Goal: Check status: Check status

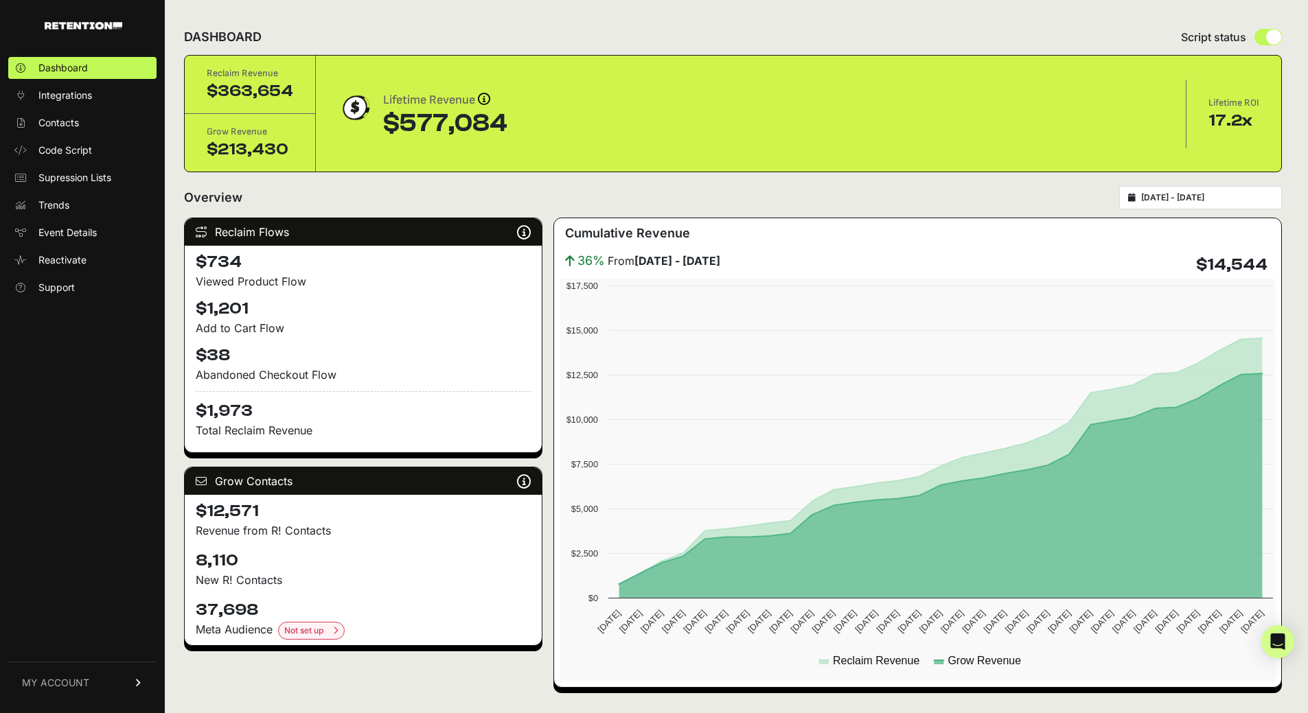
click at [1215, 200] on input "2025-08-30 - 2025-09-29" at bounding box center [1207, 197] width 132 height 11
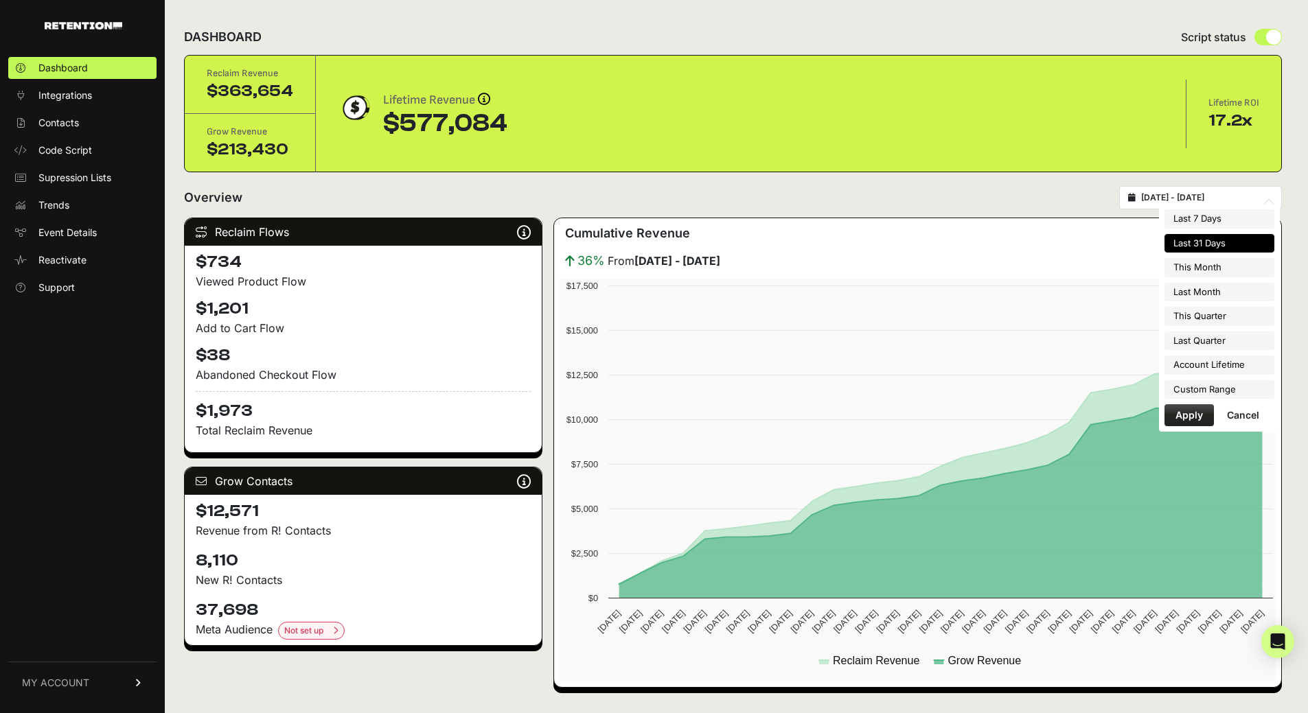
type input "2025-08-30"
type input "2025-09-29"
type input "2025-09-01"
type input "2025-09-30"
type input "2025-08-01"
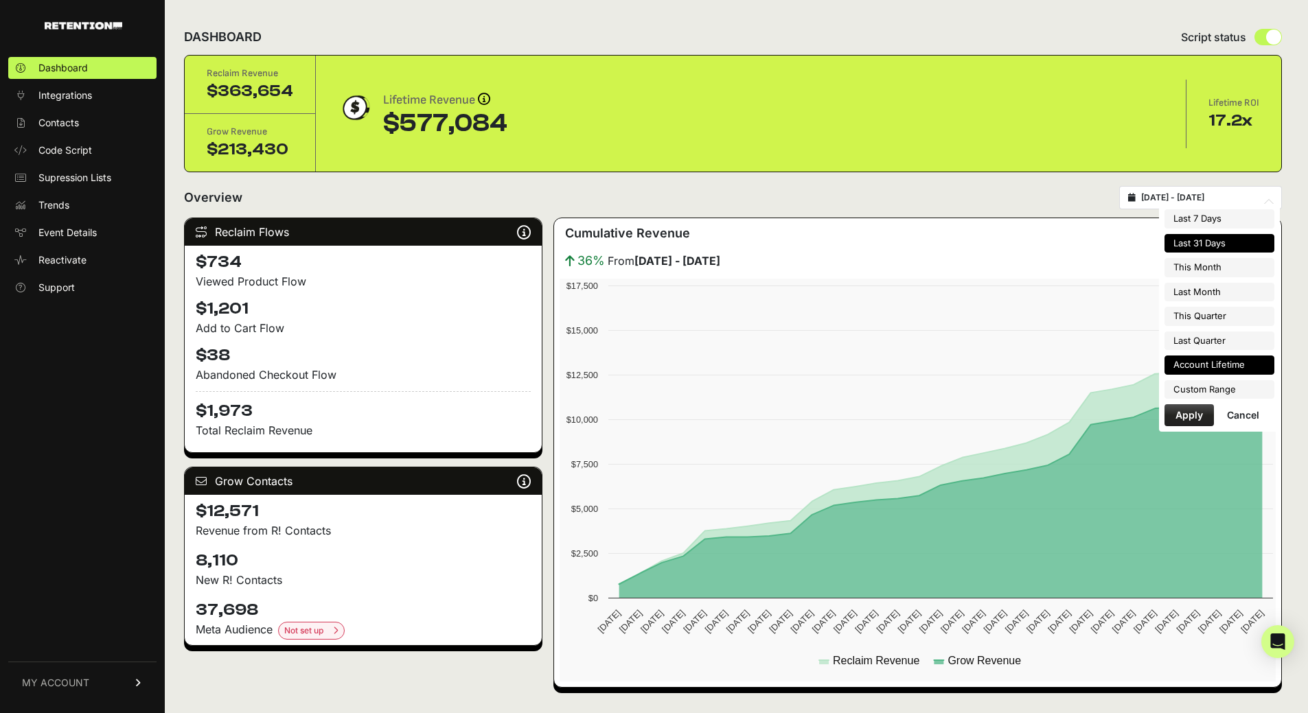
type input "2025-08-31"
type input "2025-07-01"
type input "2025-09-30"
type input "2025-04-01"
type input "2025-06-30"
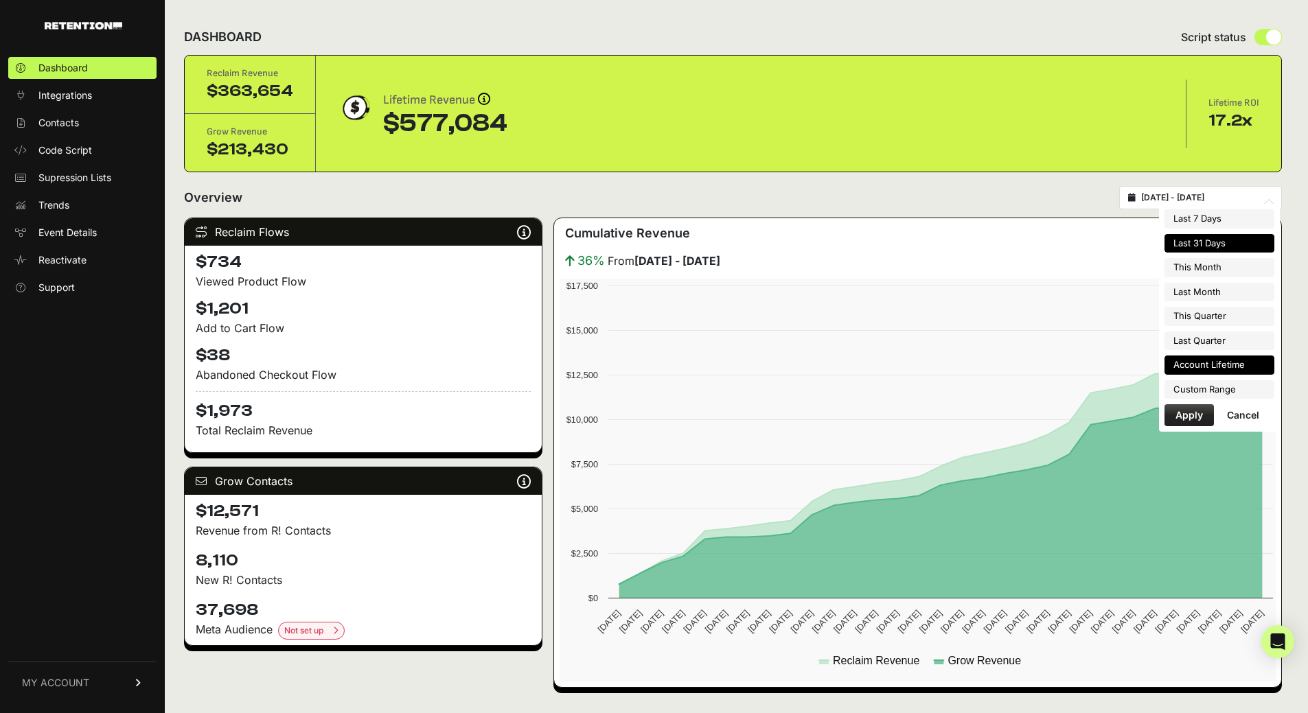
type input "2023-07-13"
type input "2025-09-29"
click at [1216, 384] on li "Custom Range" at bounding box center [1219, 389] width 110 height 19
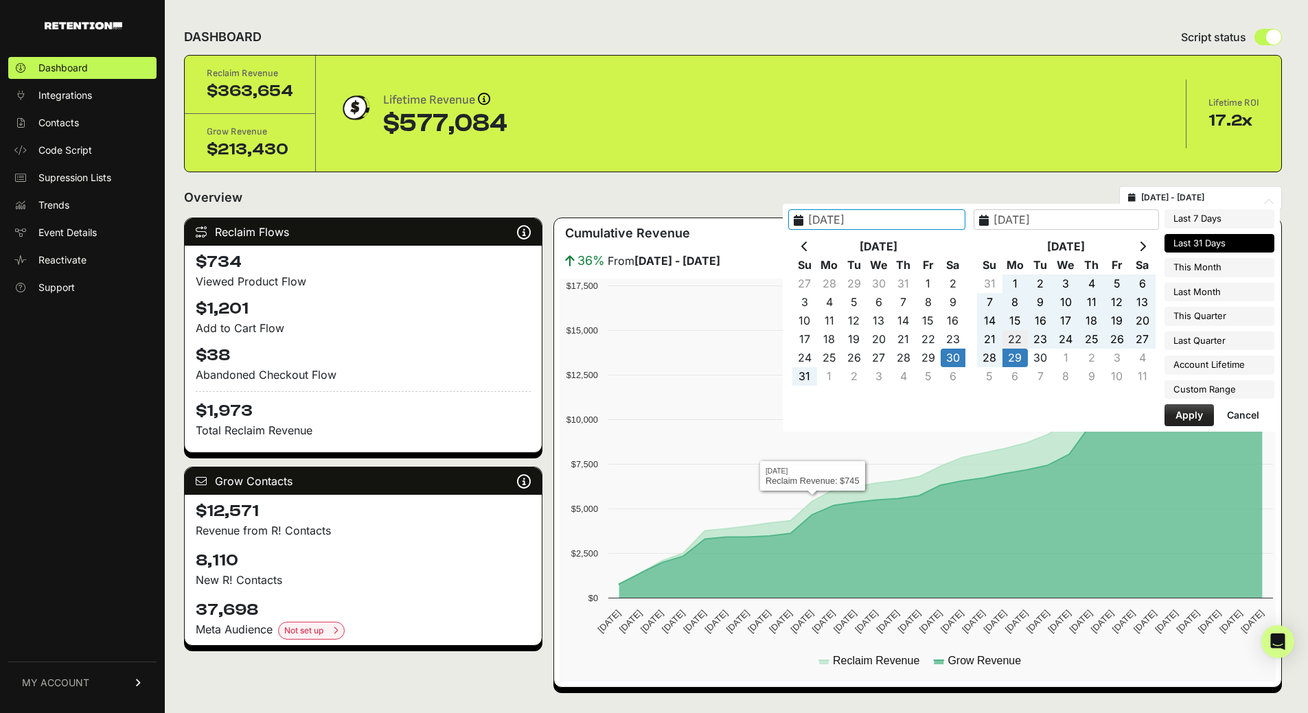
type input "2025-09-22"
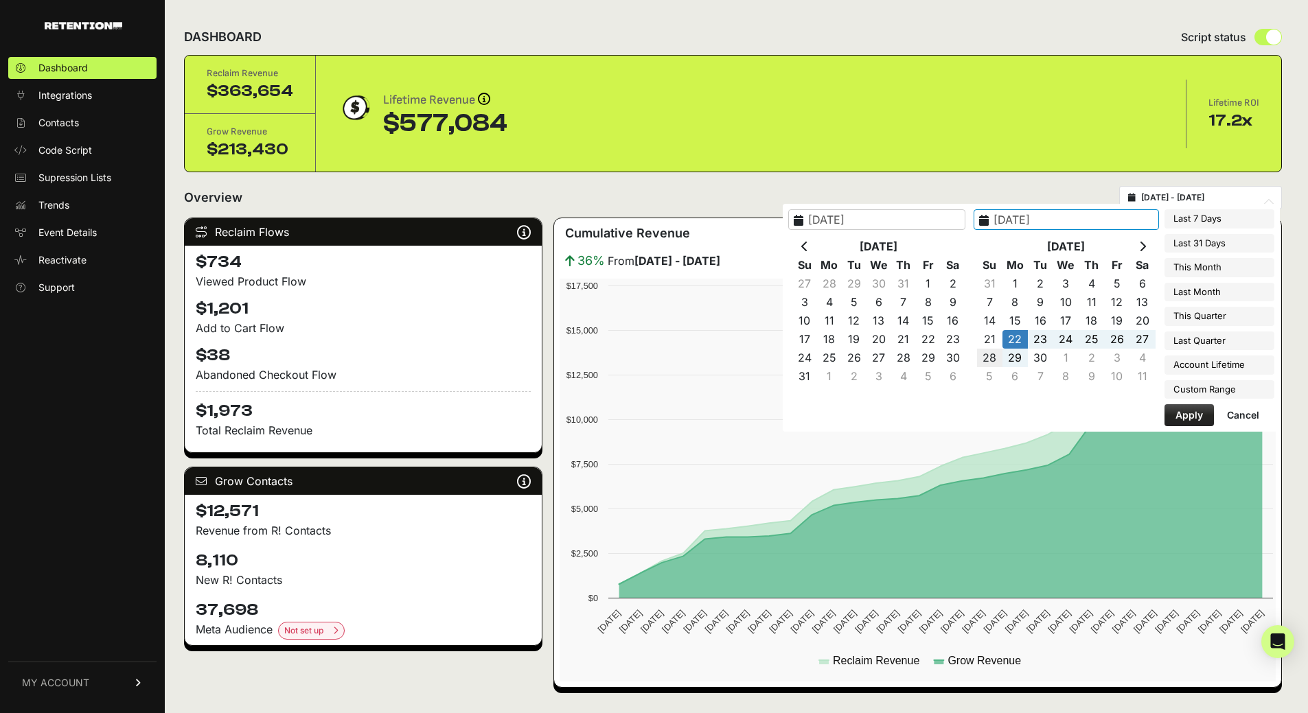
type input "2025-09-28"
type input "2025-09-22"
click at [1185, 408] on button "Apply" at bounding box center [1188, 415] width 49 height 22
type input "[DATE] - [DATE]"
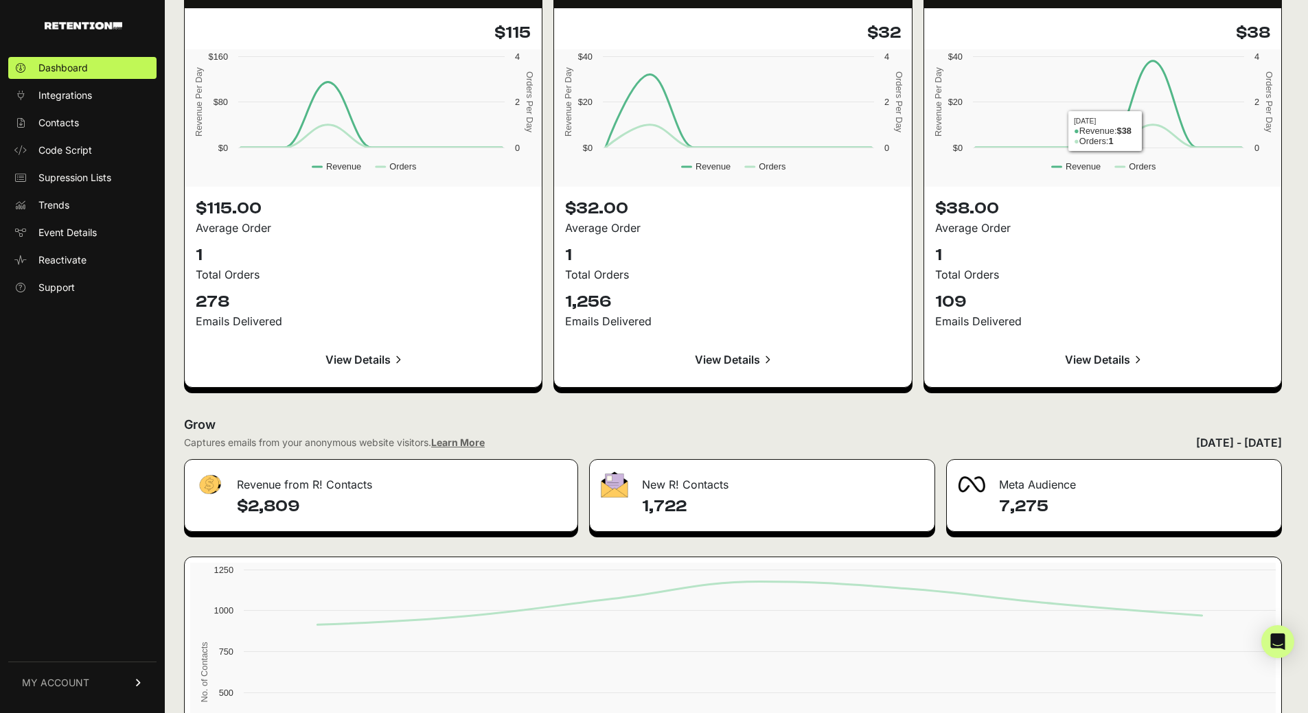
scroll to position [1373, 0]
